Goal: Transaction & Acquisition: Purchase product/service

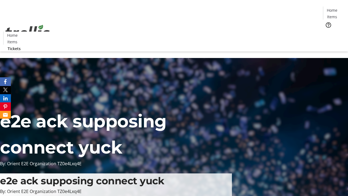
click at [327, 32] on span "Tickets" at bounding box center [333, 35] width 13 height 6
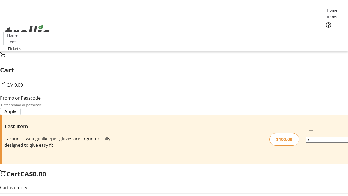
click at [308, 145] on mat-icon "Increment by one" at bounding box center [311, 148] width 7 height 7
type input "1"
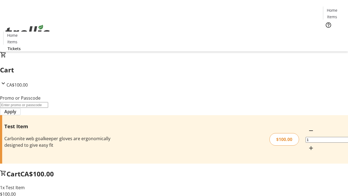
type input "FLAT"
